Goal: Task Accomplishment & Management: Complete application form

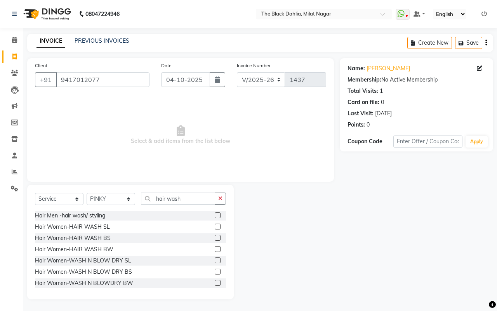
select select "4335"
select select "service"
select select "68724"
click at [17, 55] on span at bounding box center [15, 56] width 14 height 9
select select "service"
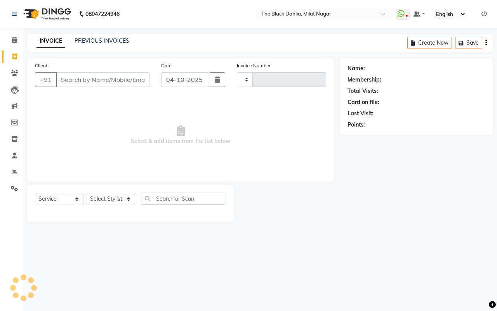
type input "1437"
select select "4335"
click at [106, 35] on div "INVOICE PREVIOUS INVOICES Create New Save" at bounding box center [260, 43] width 466 height 18
click at [111, 41] on link "PREVIOUS INVOICES" at bounding box center [101, 40] width 55 height 7
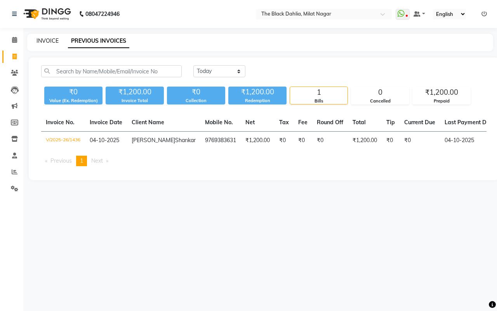
click at [44, 39] on link "INVOICE" at bounding box center [47, 40] width 22 height 7
select select "4335"
select select "service"
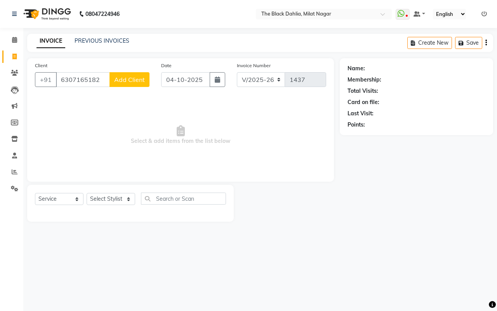
type input "6307165182"
click at [115, 81] on span "Add Client" at bounding box center [129, 80] width 31 height 8
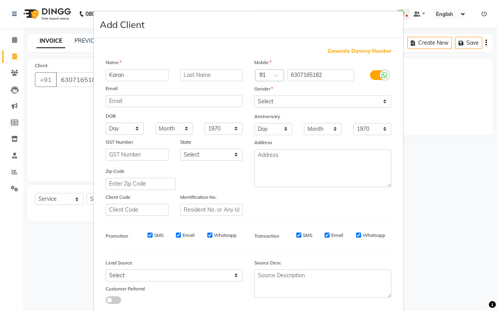
type input "Karan"
click at [315, 102] on select "Select [DEMOGRAPHIC_DATA] [DEMOGRAPHIC_DATA] Other Prefer Not To Say" at bounding box center [322, 101] width 137 height 12
select select "male"
click at [254, 95] on select "Select [DEMOGRAPHIC_DATA] [DEMOGRAPHIC_DATA] Other Prefer Not To Say" at bounding box center [322, 101] width 137 height 12
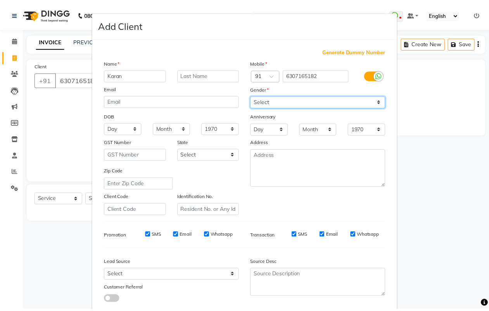
scroll to position [45, 0]
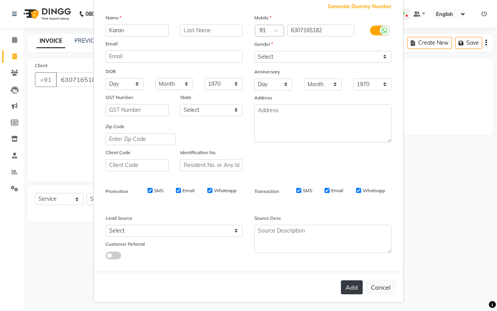
click at [349, 288] on button "Add" at bounding box center [352, 287] width 22 height 14
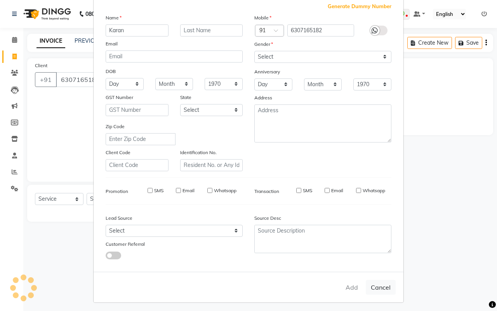
select select
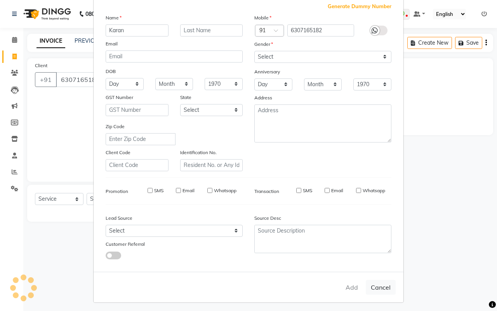
select select
checkbox input "false"
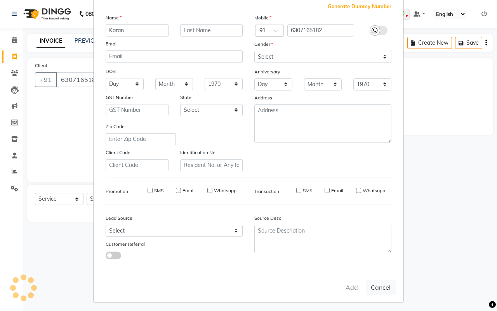
checkbox input "false"
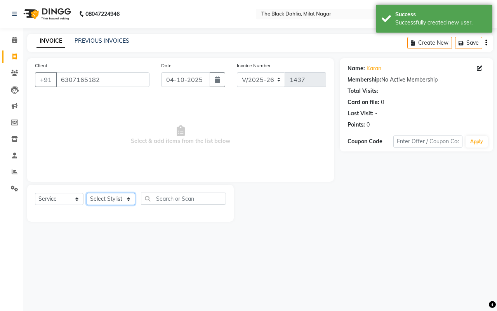
click at [107, 198] on select "Select Stylist [PERSON_NAME] [PERSON_NAME] [PERSON_NAME] Dr [PERSON_NAME],[PERS…" at bounding box center [111, 199] width 48 height 12
select select "45324"
click at [87, 193] on select "Select Stylist [PERSON_NAME] [PERSON_NAME] [PERSON_NAME] Dr [PERSON_NAME],[PERS…" at bounding box center [111, 199] width 48 height 12
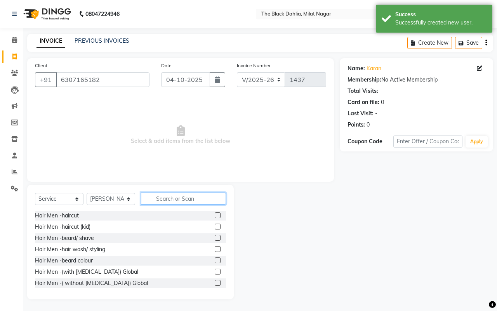
click at [180, 194] on input "text" at bounding box center [183, 198] width 85 height 12
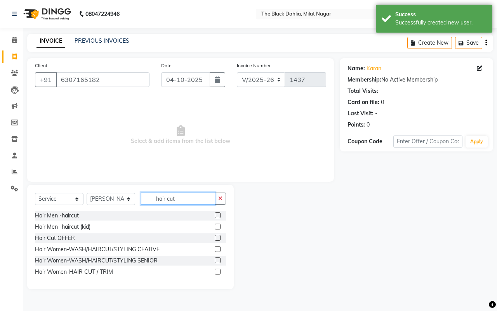
type input "hair cut"
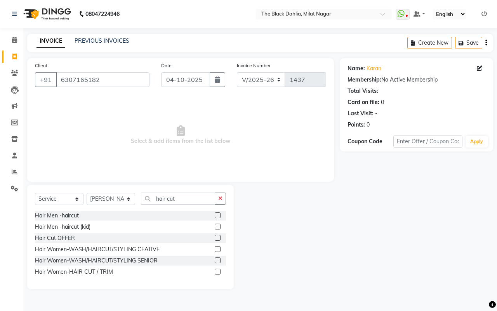
click at [218, 214] on label at bounding box center [218, 215] width 6 height 6
click at [218, 214] on input "checkbox" at bounding box center [217, 215] width 5 height 5
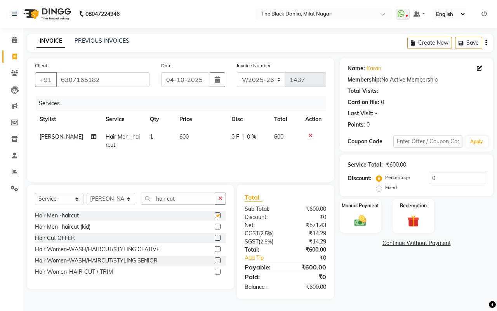
checkbox input "false"
click at [373, 204] on label "Manual Payment" at bounding box center [360, 204] width 39 height 7
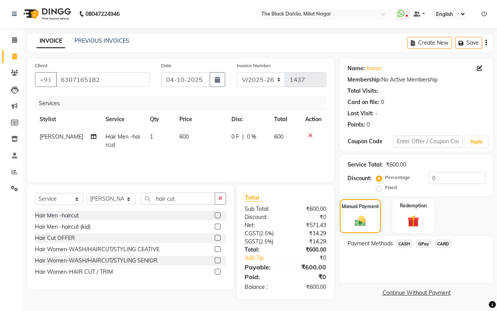
click at [407, 241] on span "CASH" at bounding box center [404, 243] width 17 height 9
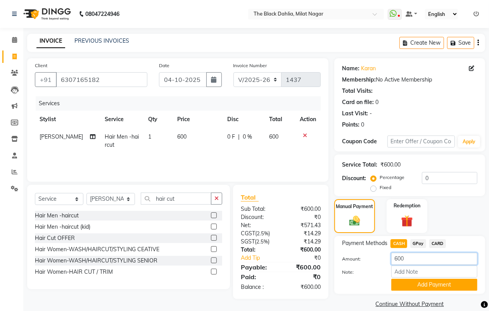
drag, startPoint x: 415, startPoint y: 257, endPoint x: 365, endPoint y: 257, distance: 50.0
click at [365, 257] on div "Amount: 600" at bounding box center [409, 259] width 147 height 13
type input "300"
click at [410, 286] on button "Add Payment" at bounding box center [434, 285] width 86 height 12
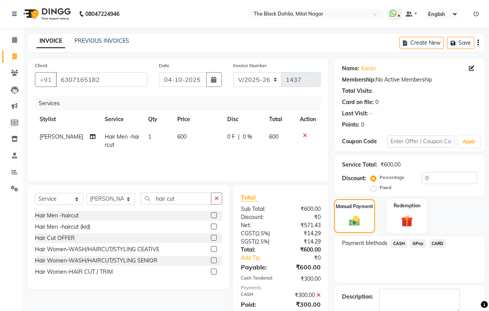
click at [417, 242] on span "GPay" at bounding box center [418, 243] width 16 height 9
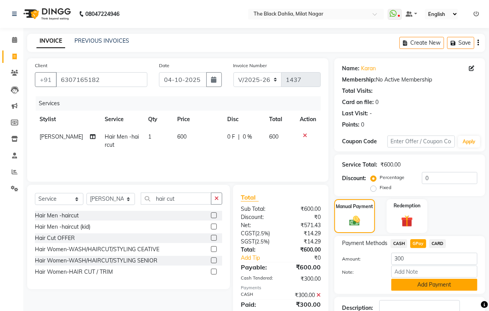
click at [443, 286] on button "Add Payment" at bounding box center [434, 285] width 86 height 12
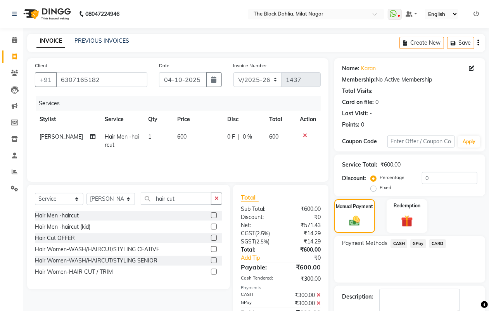
scroll to position [43, 0]
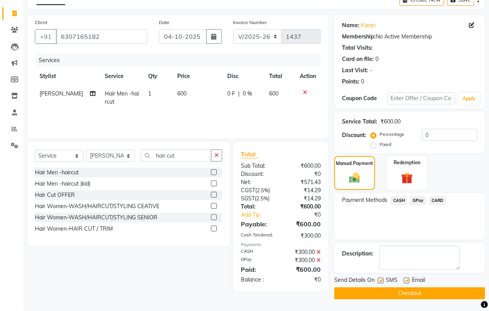
click at [416, 299] on main "INVOICE PREVIOUS INVOICES Create New Save Client +91 6307165182 Date 04-10-2025…" at bounding box center [256, 151] width 466 height 320
click at [409, 291] on button "Checkout" at bounding box center [409, 293] width 151 height 12
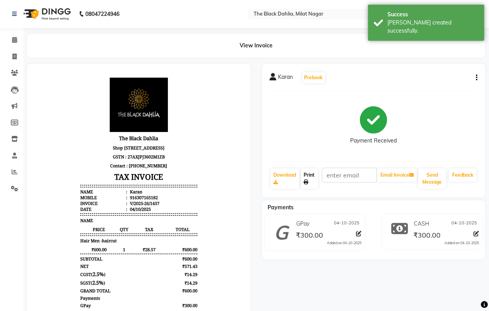
click at [307, 182] on icon at bounding box center [306, 182] width 5 height 5
click at [14, 58] on icon at bounding box center [14, 57] width 4 height 6
select select "4335"
select select "service"
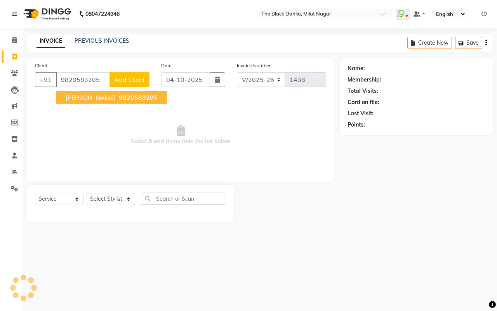
type input "9820583205"
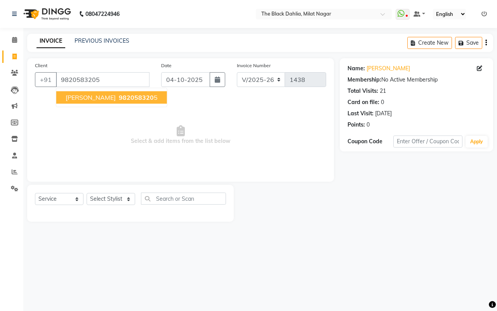
click at [142, 93] on span "982058320" at bounding box center [136, 97] width 35 height 8
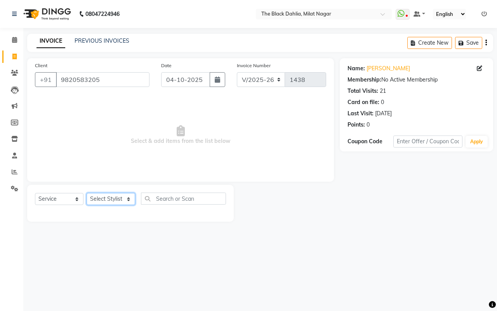
click at [101, 198] on select "Select Stylist [PERSON_NAME] [PERSON_NAME] [PERSON_NAME] Dr [PERSON_NAME],[PERS…" at bounding box center [111, 199] width 48 height 12
select select "45324"
click at [87, 193] on select "Select Stylist [PERSON_NAME] [PERSON_NAME] [PERSON_NAME] Dr [PERSON_NAME],[PERS…" at bounding box center [111, 199] width 48 height 12
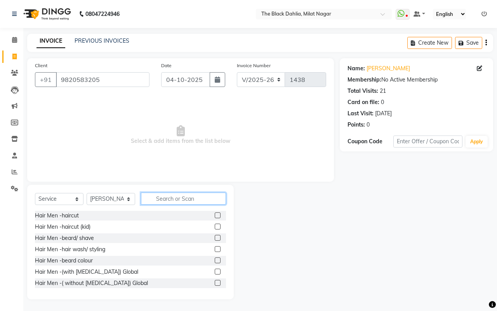
click at [165, 194] on input "text" at bounding box center [183, 198] width 85 height 12
type input "hair was"
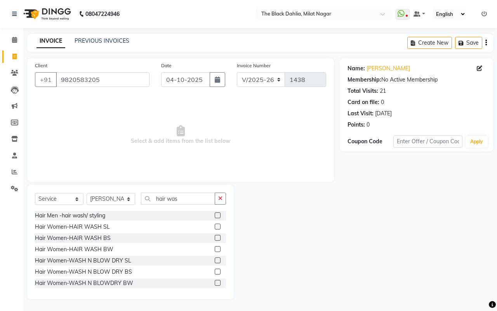
click at [215, 236] on label at bounding box center [218, 238] width 6 height 6
click at [215, 236] on input "checkbox" at bounding box center [217, 237] width 5 height 5
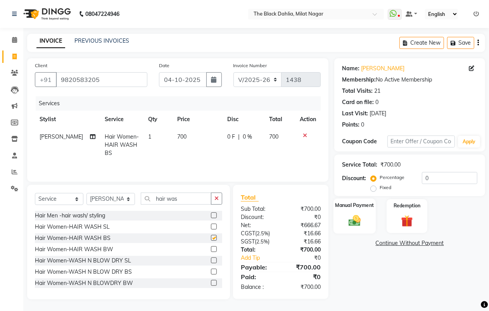
checkbox input "false"
click at [350, 220] on img at bounding box center [354, 220] width 19 height 14
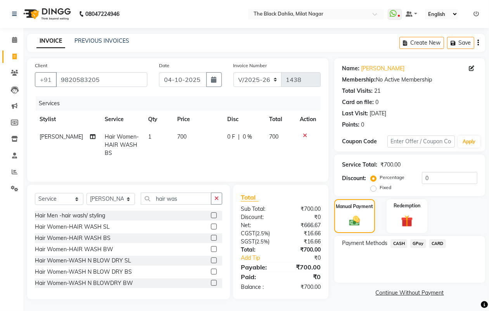
click at [396, 243] on span "CASH" at bounding box center [399, 243] width 17 height 9
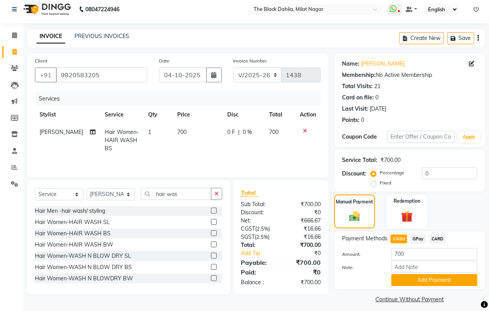
scroll to position [10, 0]
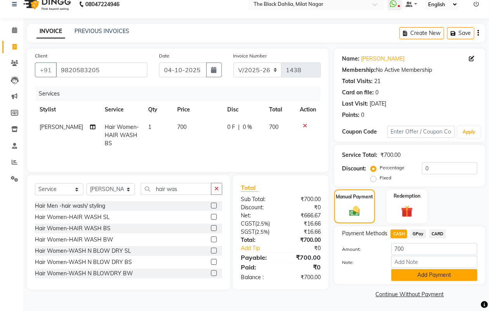
click at [438, 273] on button "Add Payment" at bounding box center [434, 275] width 86 height 12
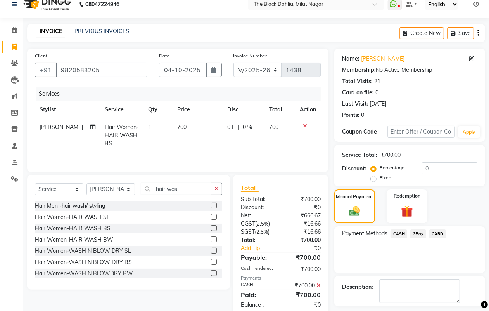
scroll to position [43, 0]
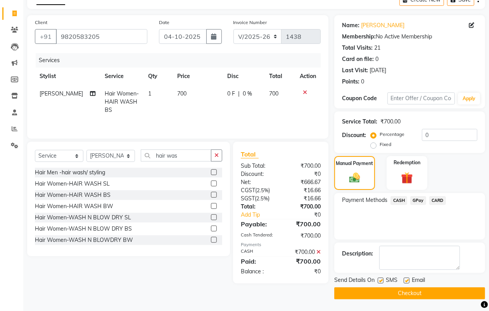
click at [433, 290] on button "Checkout" at bounding box center [409, 293] width 151 height 12
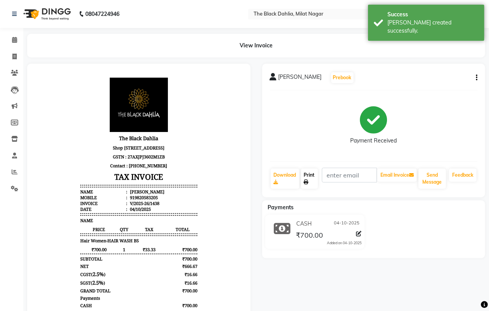
click at [315, 178] on link "Print" at bounding box center [309, 178] width 17 height 20
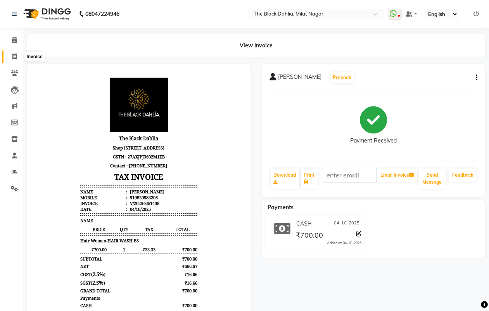
click at [16, 57] on icon at bounding box center [14, 57] width 4 height 6
select select "4335"
select select "service"
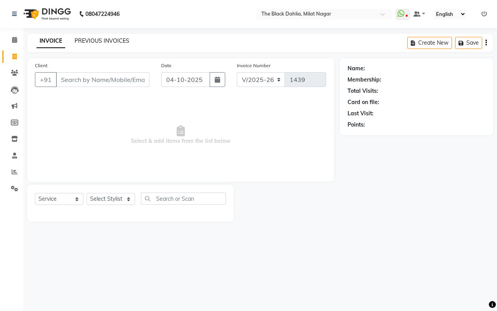
click at [102, 43] on link "PREVIOUS INVOICES" at bounding box center [101, 40] width 55 height 7
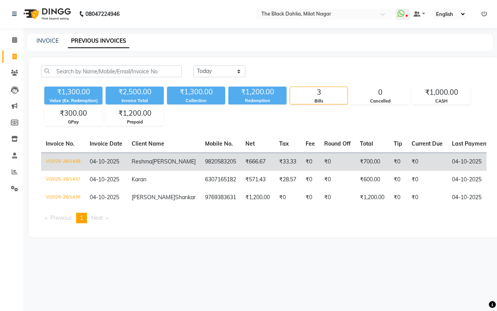
click at [274, 168] on td "₹33.33" at bounding box center [287, 161] width 26 height 18
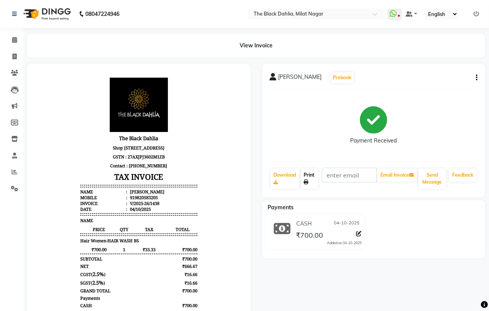
click at [307, 179] on link "Print" at bounding box center [309, 178] width 17 height 20
click at [14, 53] on span at bounding box center [15, 56] width 14 height 9
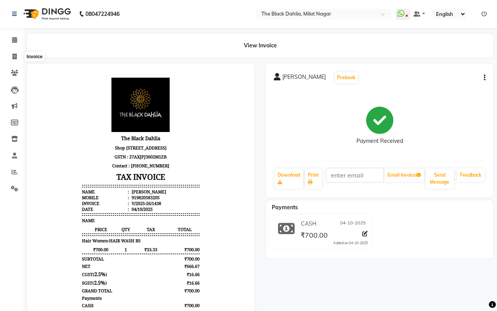
select select "4335"
select select "service"
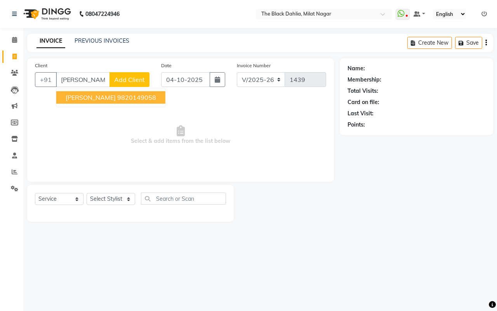
click at [117, 95] on ngb-highlight "9820149058" at bounding box center [136, 97] width 39 height 8
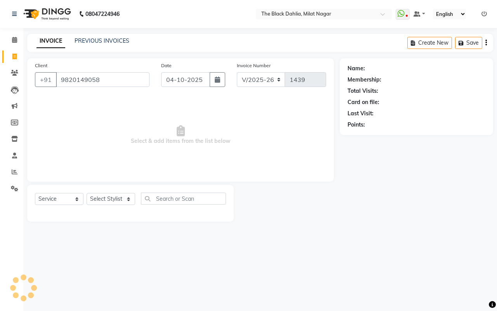
type input "9820149058"
select select "1: Object"
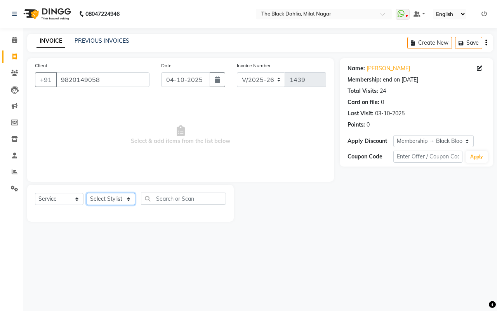
click at [103, 198] on select "Select Stylist [PERSON_NAME] [PERSON_NAME] [PERSON_NAME] Dr [PERSON_NAME],[PERS…" at bounding box center [111, 199] width 48 height 12
select select "88506"
click at [87, 193] on select "Select Stylist [PERSON_NAME] [PERSON_NAME] [PERSON_NAME] Dr [PERSON_NAME],[PERS…" at bounding box center [111, 199] width 48 height 12
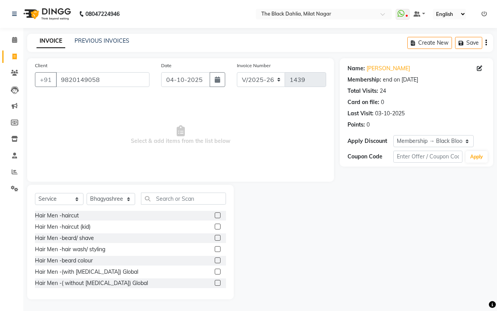
click at [161, 191] on div "Select Service Product Membership Package Voucher Prepaid Gift Card Select Styl…" at bounding box center [130, 242] width 206 height 114
click at [164, 198] on input "text" at bounding box center [183, 198] width 85 height 12
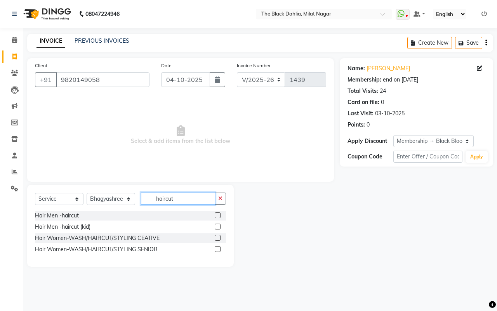
type input "haircut"
click at [217, 248] on label at bounding box center [218, 249] width 6 height 6
click at [217, 248] on input "checkbox" at bounding box center [217, 249] width 5 height 5
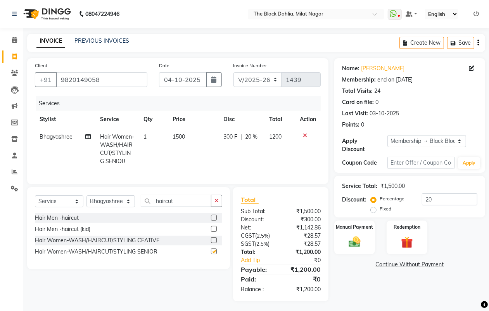
checkbox input "false"
click at [361, 233] on div "Manual Payment" at bounding box center [355, 237] width 42 height 35
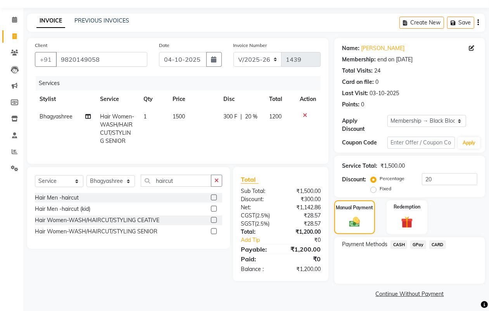
click at [420, 245] on span "GPay" at bounding box center [418, 244] width 16 height 9
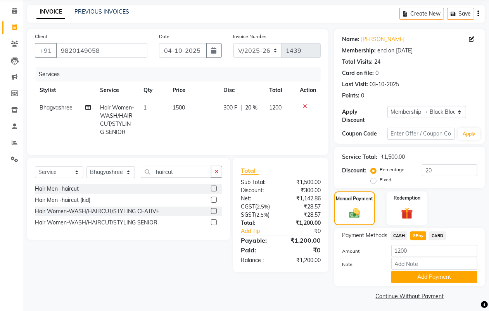
scroll to position [31, 0]
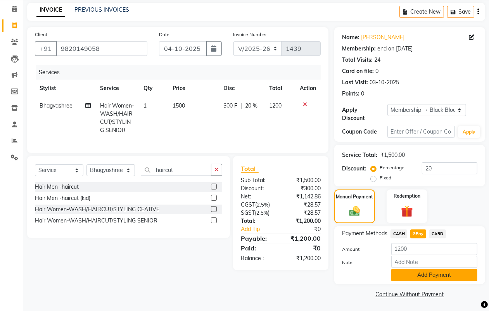
click at [419, 275] on button "Add Payment" at bounding box center [434, 275] width 86 height 12
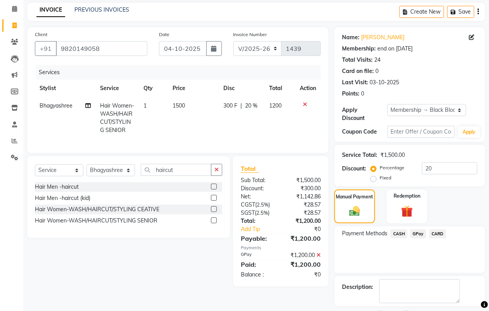
scroll to position [64, 0]
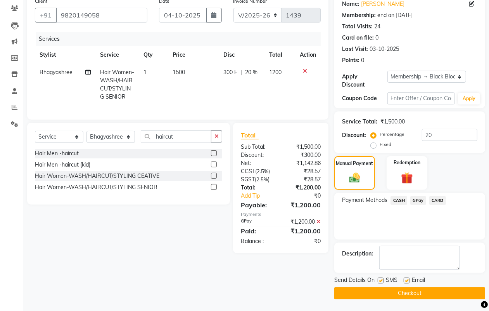
click at [417, 291] on button "Checkout" at bounding box center [409, 293] width 151 height 12
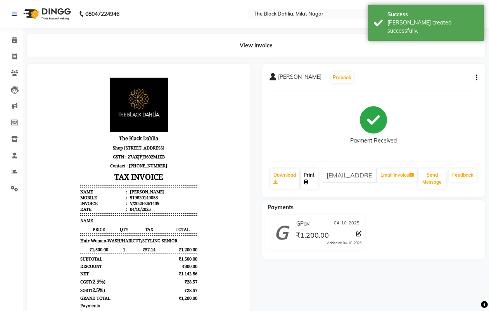
click at [307, 180] on icon at bounding box center [306, 182] width 5 height 5
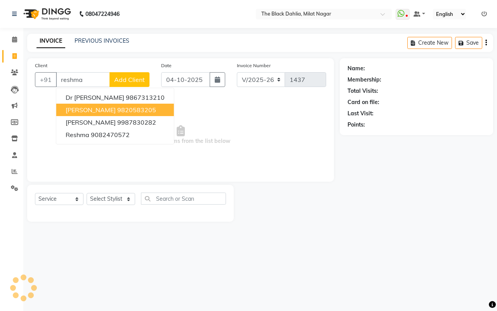
select select "4335"
select select "service"
drag, startPoint x: 96, startPoint y: 80, endPoint x: 12, endPoint y: 83, distance: 84.2
click at [13, 83] on app-home "08047224946 Select Location × The Black Dahlia, Milat Nagar WhatsApp Status ✕ S…" at bounding box center [248, 116] width 497 height 233
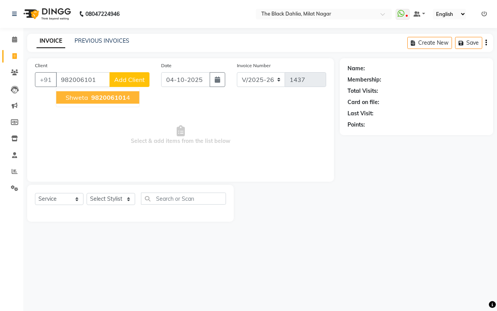
click at [104, 98] on span "982006101" at bounding box center [108, 97] width 35 height 8
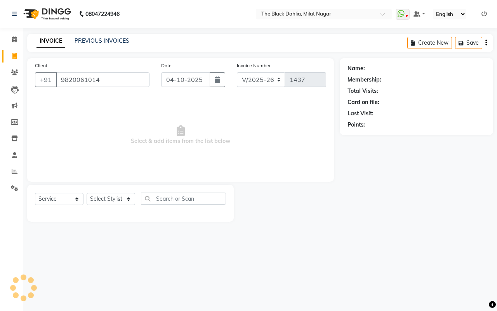
type input "9820061014"
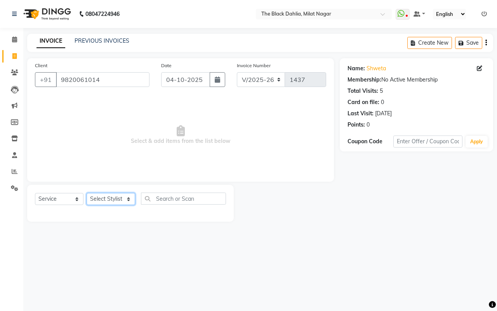
click at [107, 202] on select "Select Stylist [PERSON_NAME] [PERSON_NAME] [PERSON_NAME] Dr [PERSON_NAME],[PERS…" at bounding box center [111, 199] width 48 height 12
select select "34615"
click at [87, 193] on select "Select Stylist [PERSON_NAME] [PERSON_NAME] [PERSON_NAME] Dr [PERSON_NAME],[PERS…" at bounding box center [111, 199] width 48 height 12
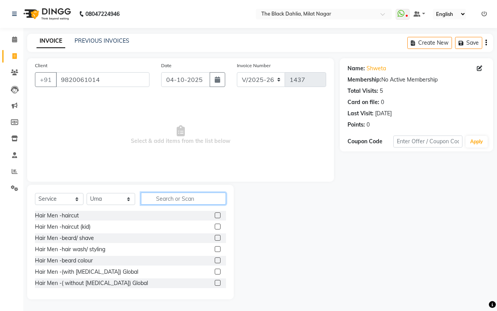
click at [185, 201] on input "text" at bounding box center [183, 198] width 85 height 12
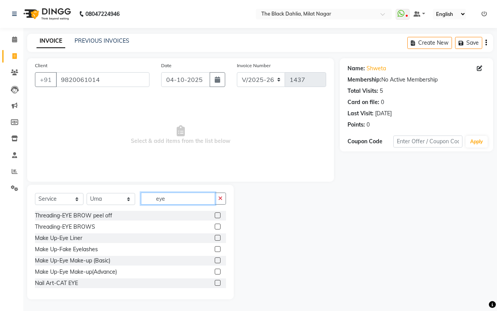
type input "eye"
click at [215, 225] on label at bounding box center [218, 226] width 6 height 6
click at [215, 225] on input "checkbox" at bounding box center [217, 226] width 5 height 5
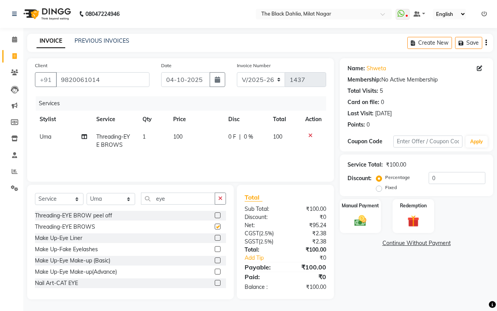
checkbox input "false"
drag, startPoint x: 183, startPoint y: 199, endPoint x: 99, endPoint y: 201, distance: 84.2
click at [99, 201] on div "Select Service Product Membership Package Voucher Prepaid Gift Card Select Styl…" at bounding box center [130, 201] width 191 height 18
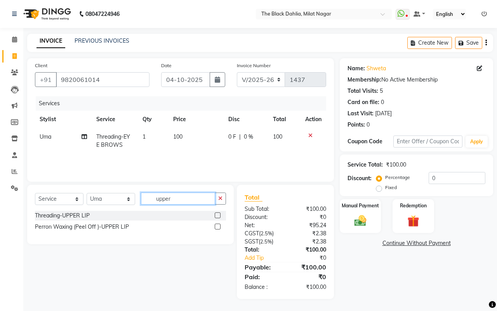
type input "upper"
click at [218, 214] on label at bounding box center [218, 215] width 6 height 6
click at [218, 214] on input "checkbox" at bounding box center [217, 215] width 5 height 5
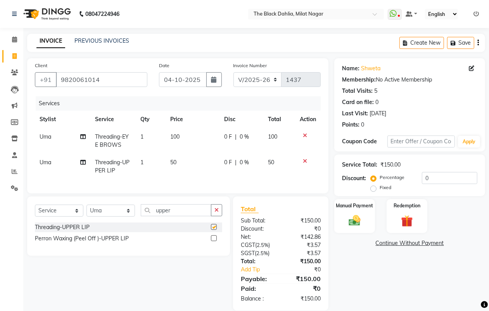
checkbox input "false"
click at [348, 229] on div "Manual Payment" at bounding box center [355, 215] width 42 height 35
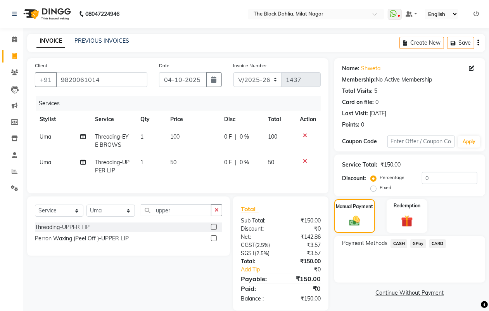
click at [401, 244] on span "CASH" at bounding box center [399, 243] width 17 height 9
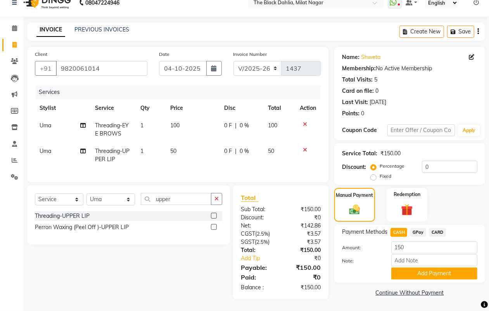
scroll to position [18, 0]
click at [445, 270] on button "Add Payment" at bounding box center [434, 273] width 86 height 12
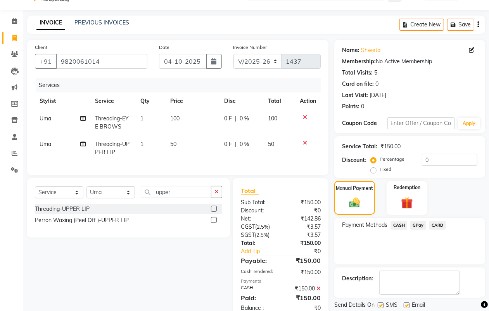
scroll to position [46, 0]
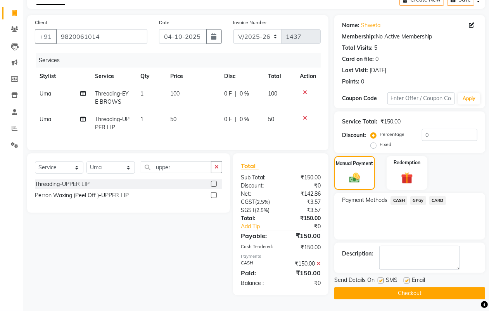
click at [443, 287] on button "Checkout" at bounding box center [409, 293] width 151 height 12
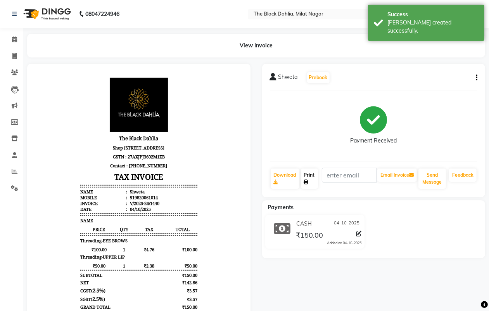
click at [315, 175] on link "Print" at bounding box center [309, 178] width 17 height 20
click at [478, 77] on div "Shweta Prebook Payment Received Download Print Email Invoice Send Message Feedb…" at bounding box center [373, 130] width 223 height 133
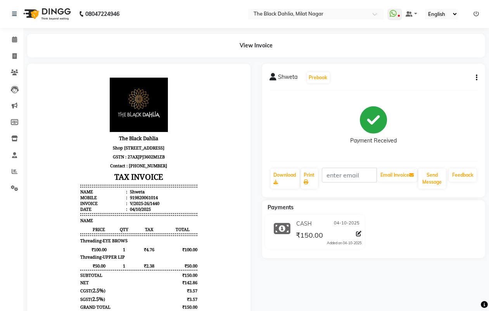
click at [476, 78] on icon "button" at bounding box center [477, 78] width 2 height 0
click at [450, 78] on div "Edit Item Staff" at bounding box center [438, 78] width 53 height 10
select select
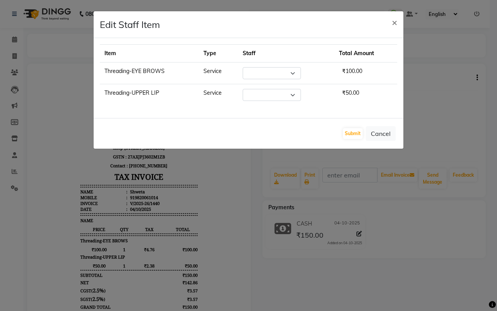
select select "34615"
click at [393, 23] on span "×" at bounding box center [393, 22] width 5 height 12
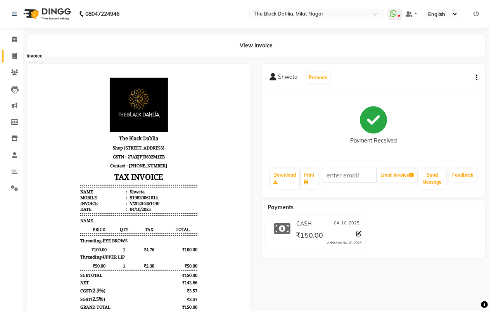
click at [14, 55] on icon at bounding box center [14, 56] width 4 height 6
select select "4335"
select select "service"
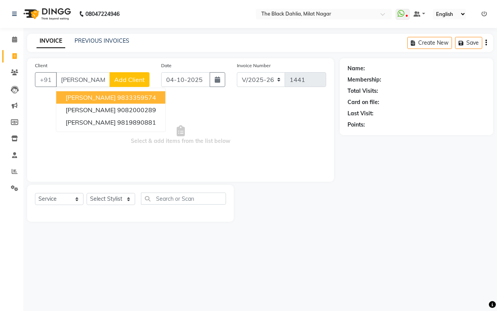
type input "[PERSON_NAME]"
drag, startPoint x: 95, startPoint y: 80, endPoint x: 10, endPoint y: 81, distance: 85.0
click at [10, 81] on app-home "08047224946 Select Location × The Black Dahlia, Milat Nagar WhatsApp Status ✕ S…" at bounding box center [248, 116] width 497 height 233
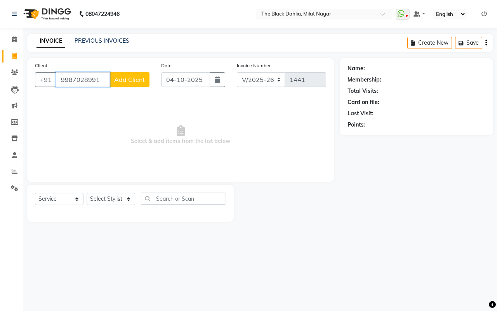
type input "9987028991"
click at [126, 80] on span "Add Client" at bounding box center [129, 80] width 31 height 8
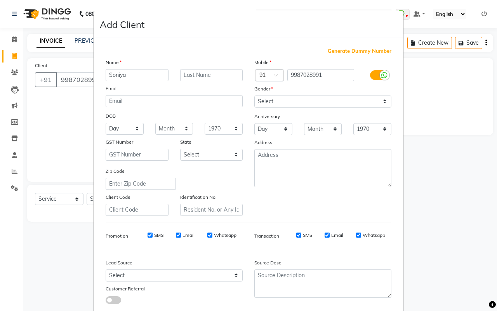
type input "Soniya"
click at [307, 101] on select "Select [DEMOGRAPHIC_DATA] [DEMOGRAPHIC_DATA] Other Prefer Not To Say" at bounding box center [322, 101] width 137 height 12
select select "[DEMOGRAPHIC_DATA]"
click at [254, 95] on select "Select [DEMOGRAPHIC_DATA] [DEMOGRAPHIC_DATA] Other Prefer Not To Say" at bounding box center [322, 101] width 137 height 12
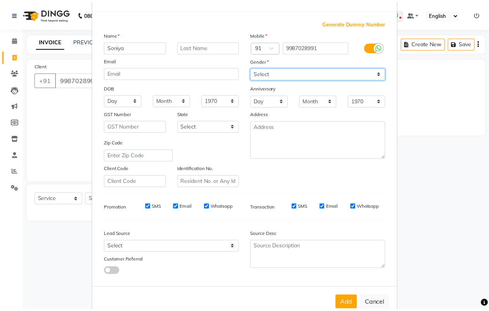
scroll to position [45, 0]
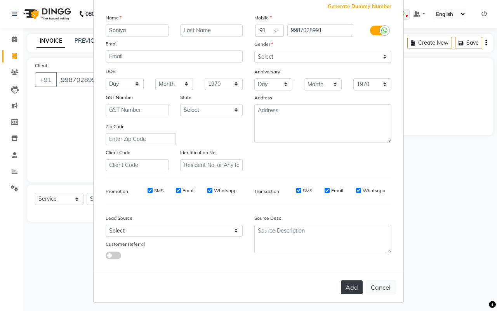
click at [350, 284] on button "Add" at bounding box center [352, 287] width 22 height 14
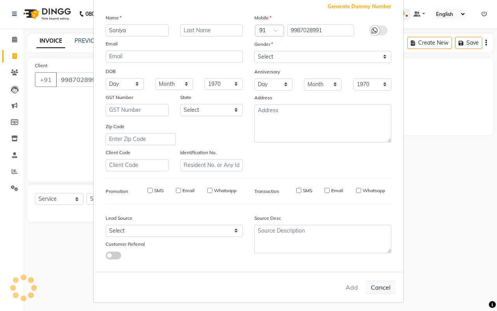
select select
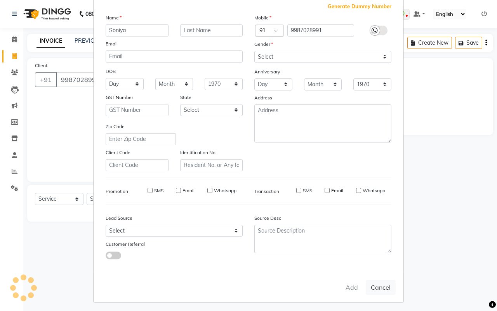
select select
checkbox input "false"
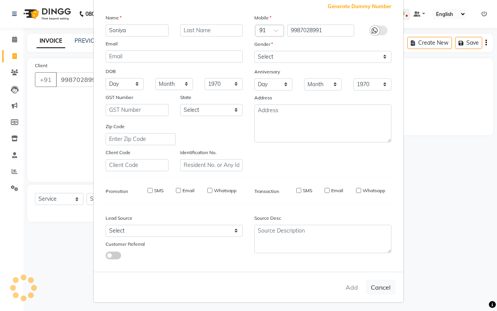
checkbox input "false"
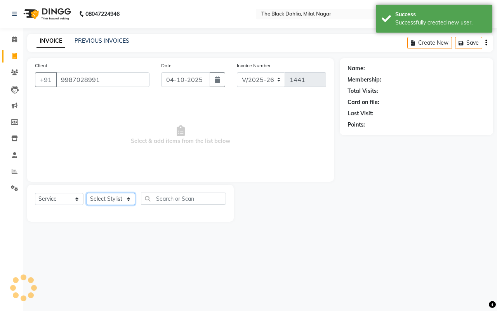
click at [108, 200] on select "Select Stylist [PERSON_NAME] [PERSON_NAME] [PERSON_NAME] Dr [PERSON_NAME],[PERS…" at bounding box center [111, 199] width 48 height 12
select select "63673"
click at [87, 193] on select "Select Stylist [PERSON_NAME] [PERSON_NAME] [PERSON_NAME] Dr [PERSON_NAME],[PERS…" at bounding box center [111, 199] width 48 height 12
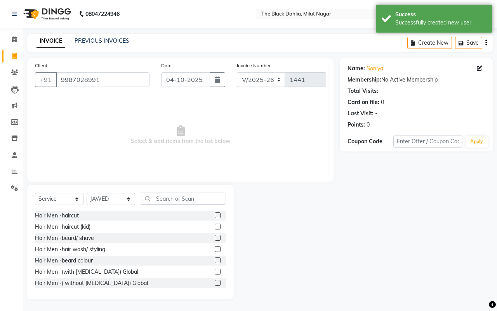
click at [189, 204] on div "Select Service Product Membership Package Voucher Prepaid Gift Card Select Styl…" at bounding box center [130, 201] width 191 height 18
click at [191, 198] on input "text" at bounding box center [183, 198] width 85 height 12
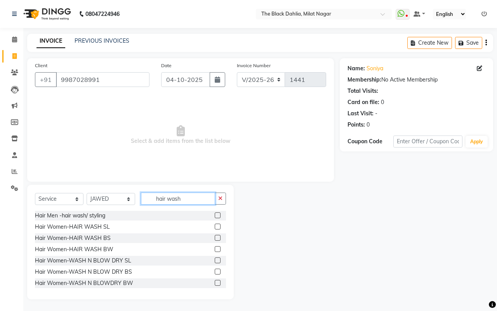
type input "hair wash"
click at [215, 260] on label at bounding box center [218, 260] width 6 height 6
click at [215, 260] on input "checkbox" at bounding box center [217, 260] width 5 height 5
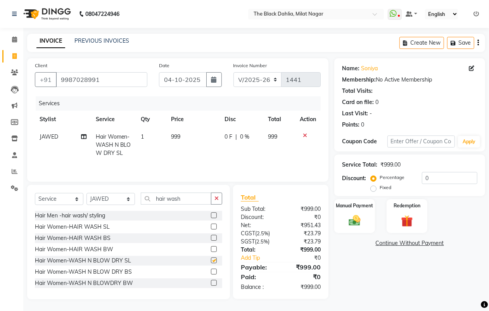
checkbox input "false"
click at [356, 226] on img at bounding box center [354, 220] width 19 height 14
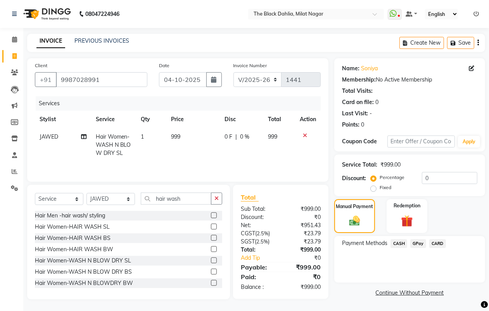
click at [418, 242] on span "GPay" at bounding box center [418, 243] width 16 height 9
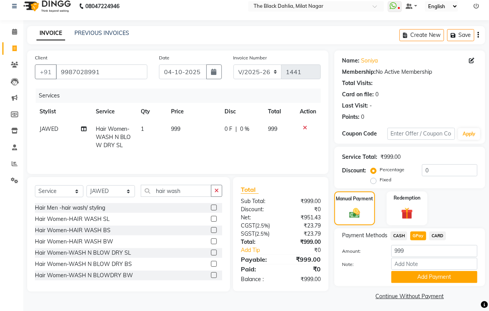
scroll to position [10, 0]
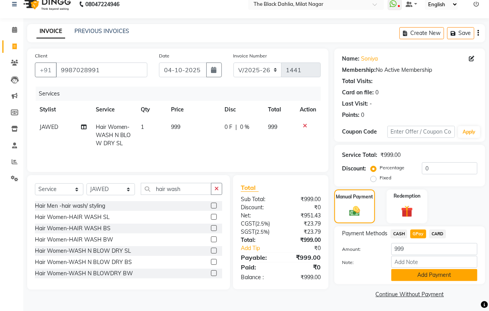
click at [431, 275] on button "Add Payment" at bounding box center [434, 275] width 86 height 12
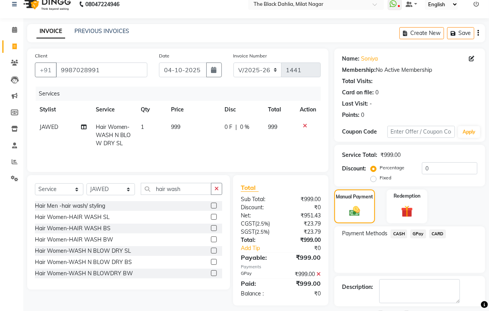
scroll to position [43, 0]
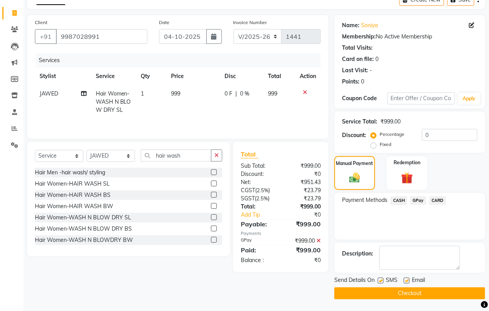
click at [426, 292] on button "Checkout" at bounding box center [409, 293] width 151 height 12
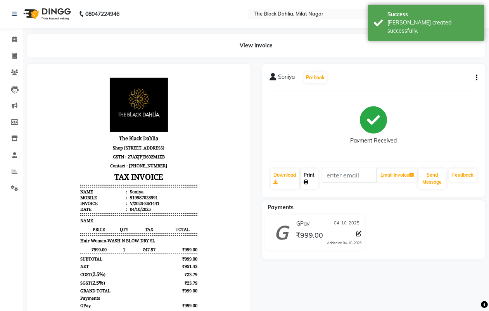
click at [313, 180] on link "Print" at bounding box center [309, 178] width 17 height 20
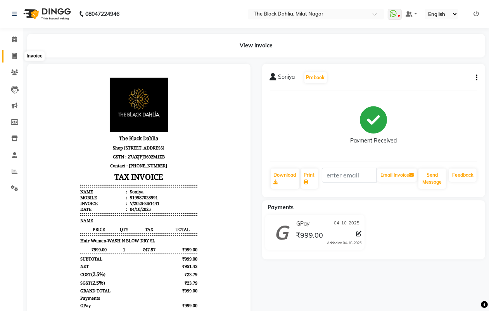
click at [10, 57] on span at bounding box center [15, 56] width 14 height 9
select select "4335"
select select "service"
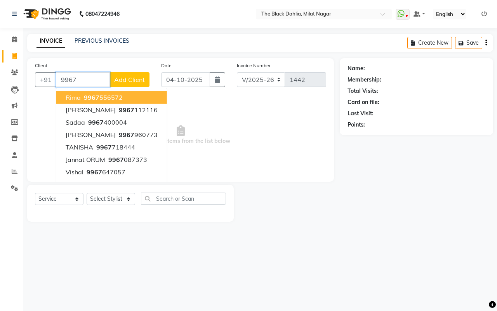
click at [104, 84] on input "9967" at bounding box center [83, 79] width 54 height 15
drag, startPoint x: 102, startPoint y: 82, endPoint x: 35, endPoint y: 78, distance: 66.8
click at [35, 78] on div "+91 9967 Rima 9967 556572 Shah 9967 112116 Sadaa 9967 400004 [PERSON_NAME] 9967…" at bounding box center [92, 79] width 114 height 15
click at [102, 78] on input "9967" at bounding box center [83, 79] width 54 height 15
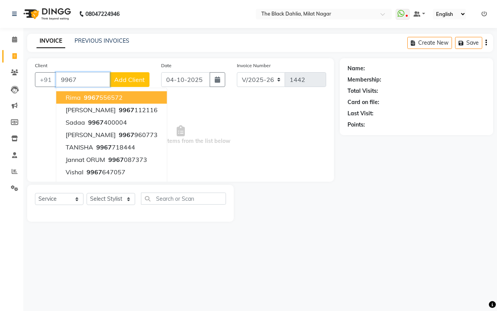
click at [102, 78] on input "9967" at bounding box center [83, 79] width 54 height 15
type input "9"
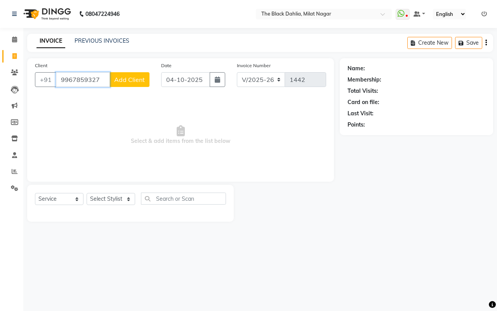
type input "9967859327"
click at [136, 78] on span "Add Client" at bounding box center [129, 80] width 31 height 8
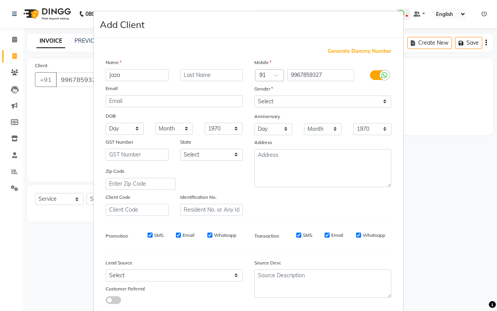
type input "Jaza"
click at [263, 106] on select "Select [DEMOGRAPHIC_DATA] [DEMOGRAPHIC_DATA] Other Prefer Not To Say" at bounding box center [322, 101] width 137 height 12
select select "[DEMOGRAPHIC_DATA]"
click at [254, 95] on select "Select [DEMOGRAPHIC_DATA] [DEMOGRAPHIC_DATA] Other Prefer Not To Say" at bounding box center [322, 101] width 137 height 12
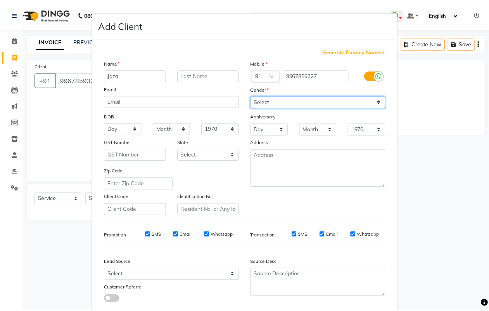
scroll to position [45, 0]
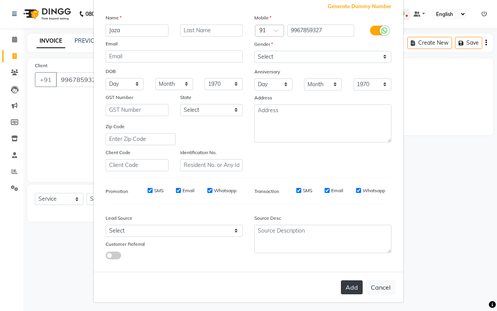
click at [349, 282] on button "Add" at bounding box center [352, 287] width 22 height 14
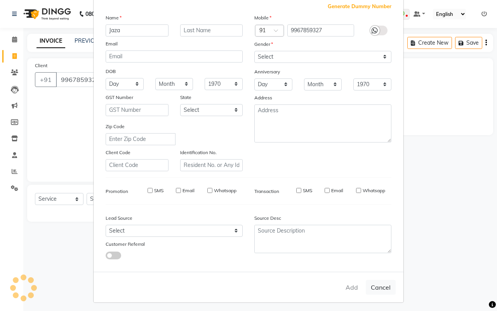
select select
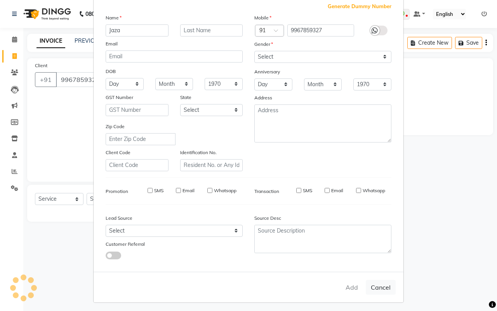
select select
checkbox input "false"
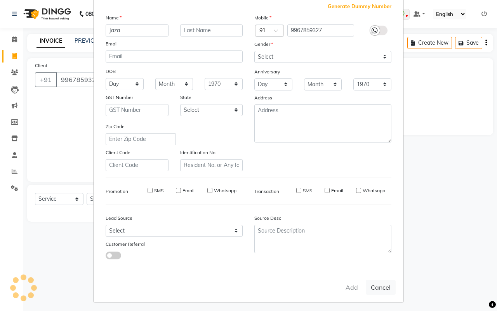
checkbox input "false"
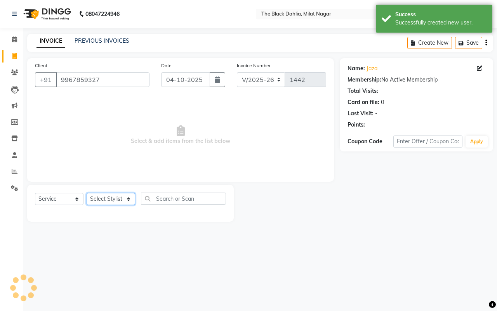
click at [111, 195] on select "Select Stylist [PERSON_NAME] [PERSON_NAME] [PERSON_NAME] Dr [PERSON_NAME],[PERS…" at bounding box center [111, 199] width 48 height 12
select select "59085"
click at [87, 193] on select "Select Stylist [PERSON_NAME] [PERSON_NAME] [PERSON_NAME] Dr [PERSON_NAME],[PERS…" at bounding box center [111, 199] width 48 height 12
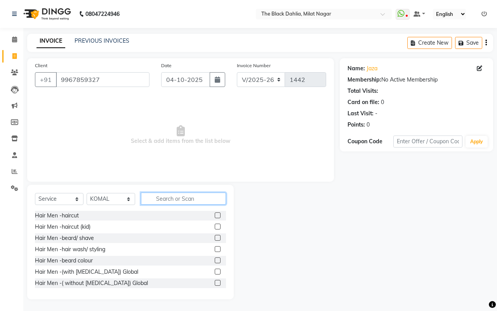
click at [187, 200] on input "text" at bounding box center [183, 198] width 85 height 12
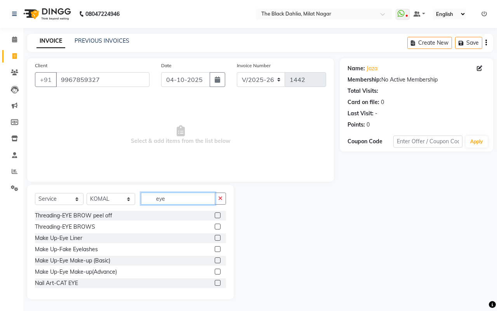
type input "eye"
click at [215, 227] on label at bounding box center [218, 226] width 6 height 6
click at [215, 227] on input "checkbox" at bounding box center [217, 226] width 5 height 5
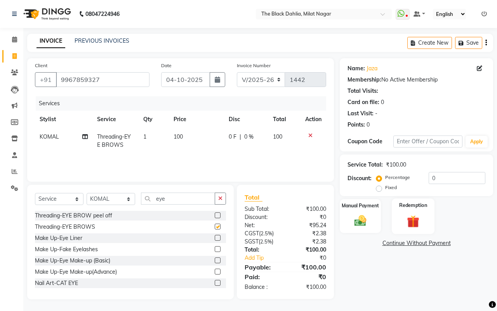
checkbox input "false"
click at [365, 216] on img at bounding box center [360, 220] width 20 height 14
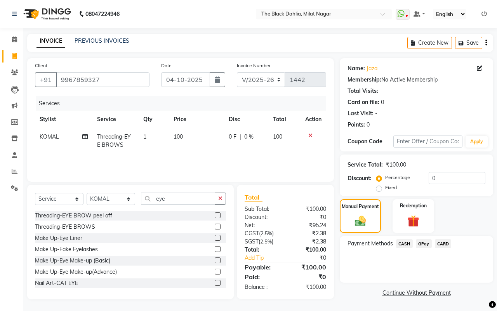
click at [405, 243] on span "CASH" at bounding box center [404, 243] width 17 height 9
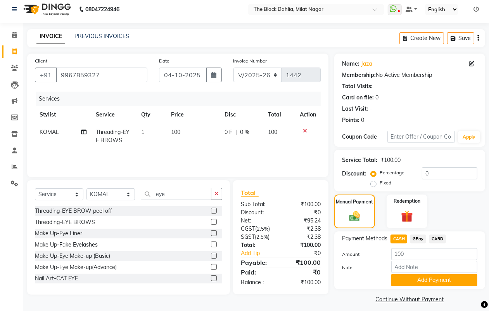
scroll to position [10, 0]
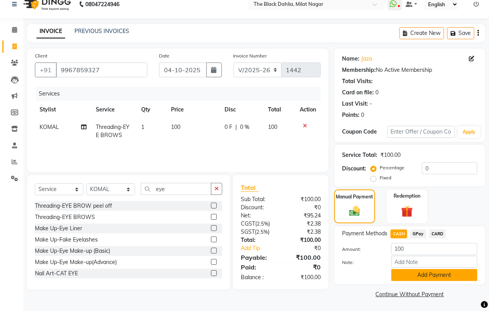
click at [448, 276] on button "Add Payment" at bounding box center [434, 275] width 86 height 12
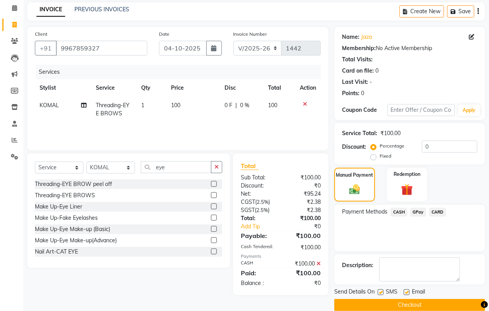
scroll to position [43, 0]
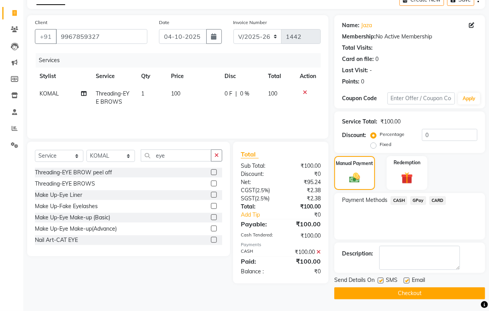
click at [436, 290] on button "Checkout" at bounding box center [409, 293] width 151 height 12
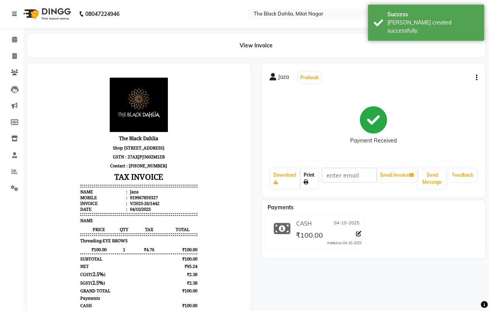
click at [307, 185] on link "Print" at bounding box center [309, 178] width 17 height 20
click at [14, 59] on icon at bounding box center [14, 56] width 4 height 6
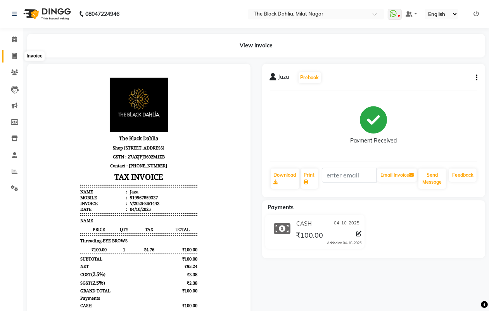
select select "4335"
select select "service"
